Goal: Find contact information: Find contact information

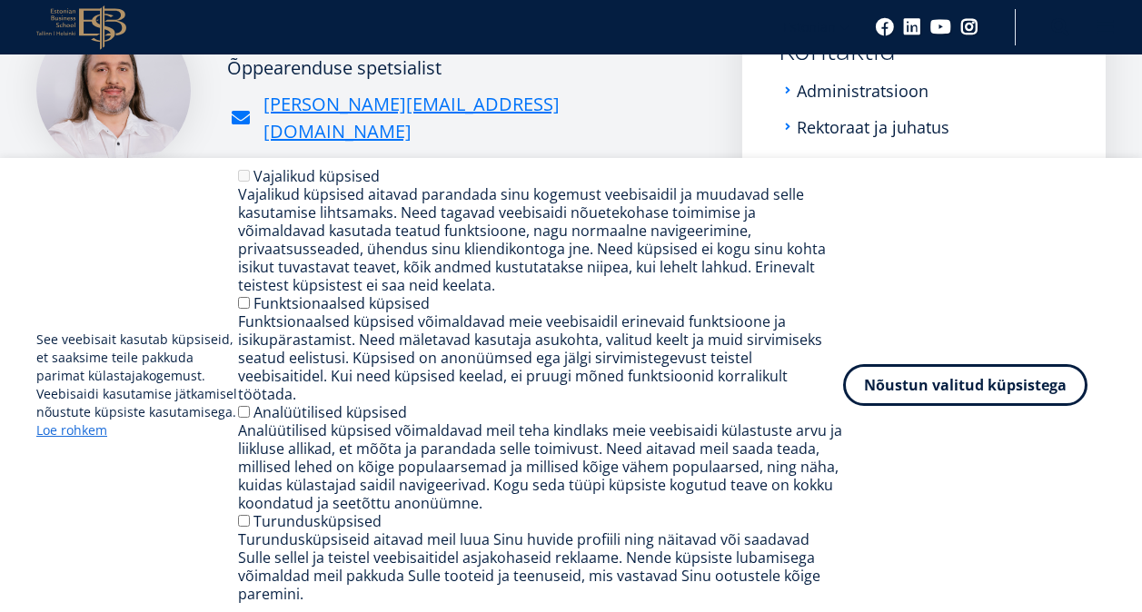
scroll to position [282, 0]
click at [340, 338] on div "Funktsionaalsed küpsised võimaldavad meie veebisaidil erinevaid funktsioone ja …" at bounding box center [541, 357] width 606 height 91
click at [326, 313] on label "Funktsionaalsed küpsised" at bounding box center [341, 303] width 176 height 20
click at [1006, 364] on div "See veebisait kasutab küpsiseid, et saaksime teile pakkuda parimat külastajakog…" at bounding box center [570, 385] width 1069 height 436
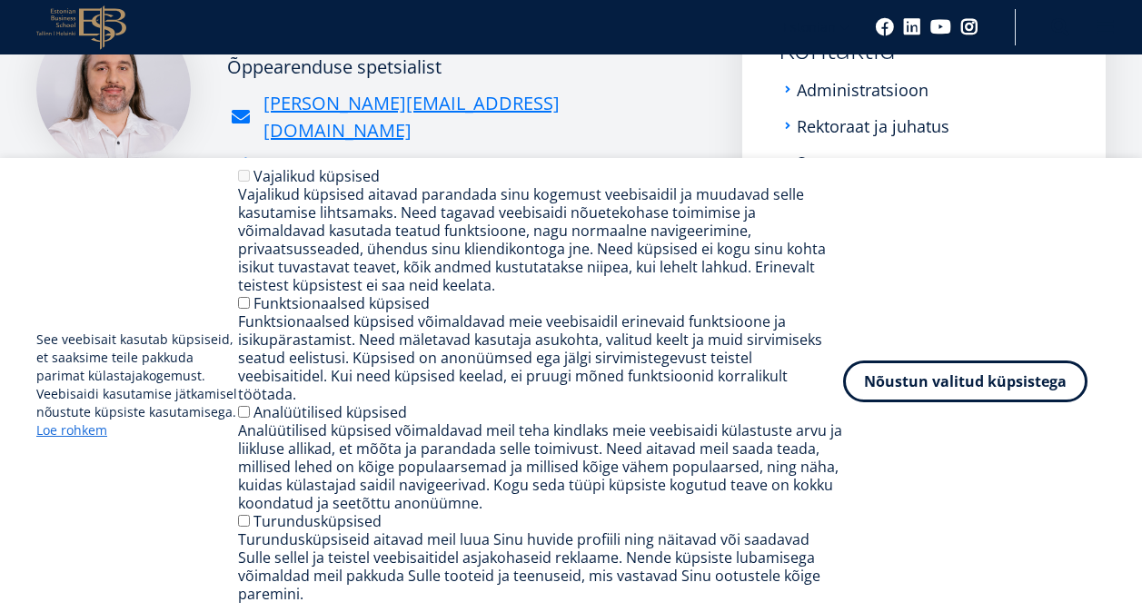
click at [960, 393] on button "Nõustun valitud küpsistega" at bounding box center [965, 382] width 244 height 42
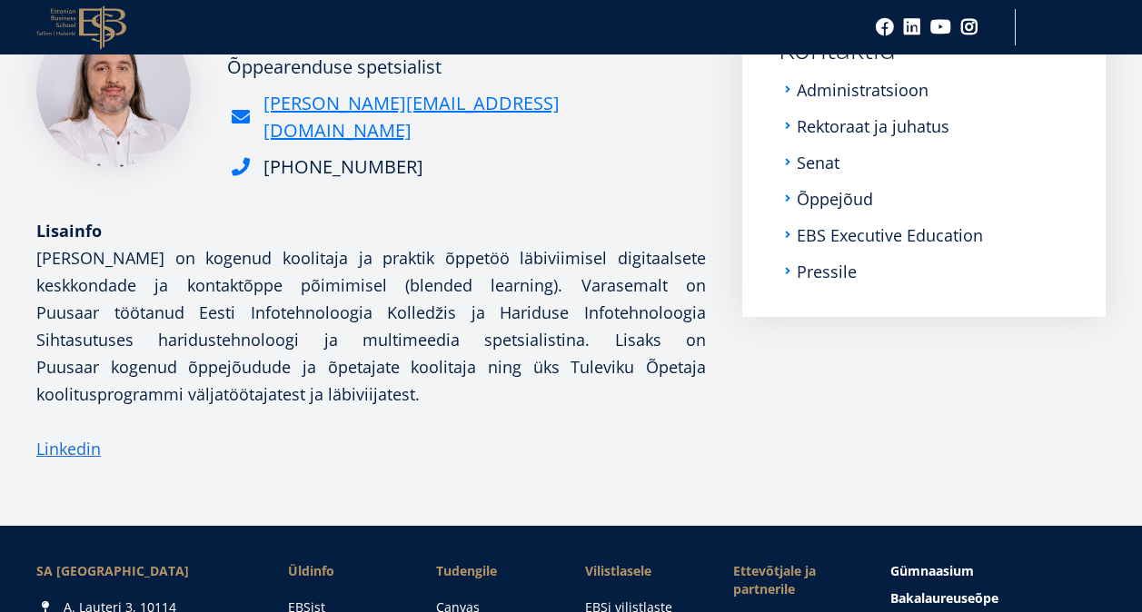
drag, startPoint x: 465, startPoint y: 101, endPoint x: 467, endPoint y: 110, distance: 9.3
click at [467, 110] on div "[PERSON_NAME][EMAIL_ADDRESS][DOMAIN_NAME]" at bounding box center [466, 117] width 479 height 54
click at [464, 109] on div "[PERSON_NAME][EMAIL_ADDRESS][DOMAIN_NAME]" at bounding box center [466, 117] width 479 height 54
click at [462, 110] on div "[PERSON_NAME][EMAIL_ADDRESS][DOMAIN_NAME]" at bounding box center [466, 117] width 479 height 54
copy link "[PERSON_NAME][EMAIL_ADDRESS][DOMAIN_NAME]"
